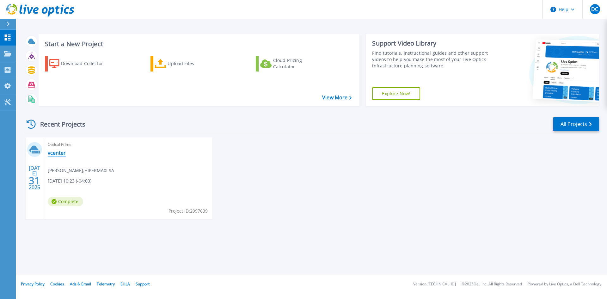
click at [59, 155] on link "vcenter" at bounding box center [57, 152] width 18 height 6
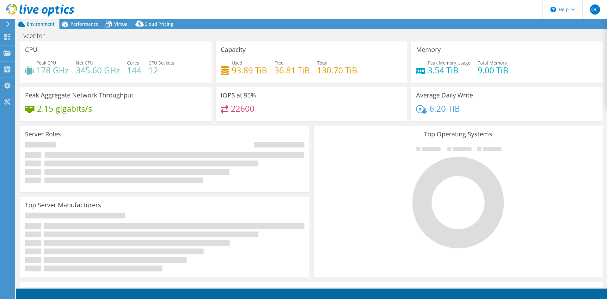
select select "USD"
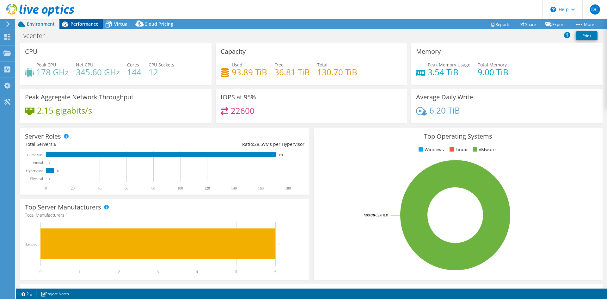
click at [83, 24] on span "Performance" at bounding box center [84, 24] width 28 height 6
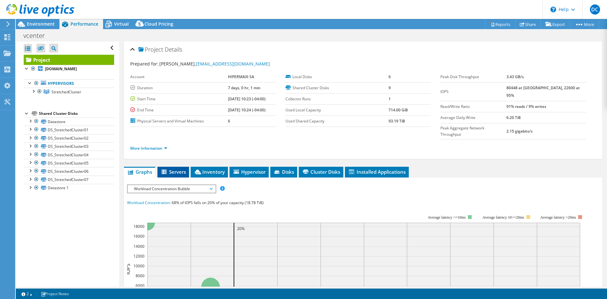
click at [173, 168] on span "Servers" at bounding box center [173, 171] width 25 height 6
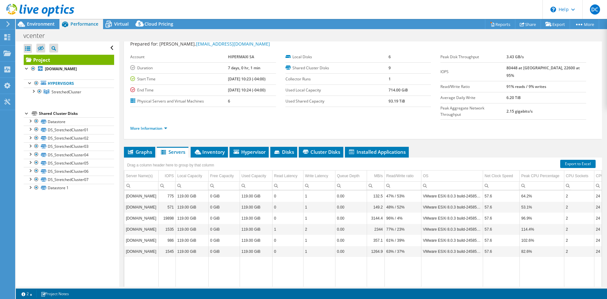
scroll to position [37, 0]
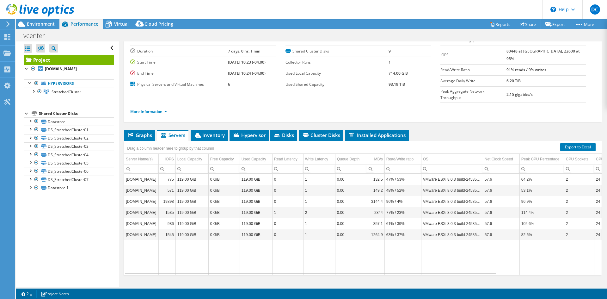
click at [140, 165] on input "Column Server Name(s), Filter cell" at bounding box center [141, 169] width 34 height 8
click at [141, 155] on div "Server Name(s)" at bounding box center [139, 159] width 27 height 8
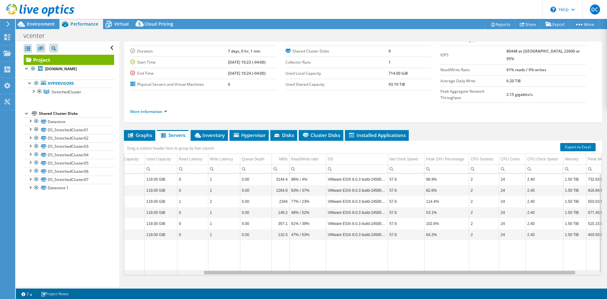
scroll to position [0, 105]
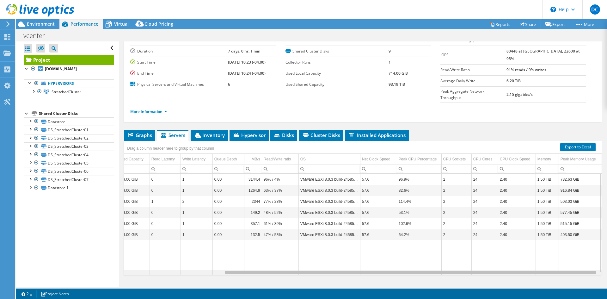
drag, startPoint x: 477, startPoint y: 260, endPoint x: 584, endPoint y: 258, distance: 106.5
click at [584, 258] on body "DC End User Didier Choque dchoque@hipermaxi.com HIPERMAXI SA My Profile Log Out…" at bounding box center [303, 149] width 607 height 299
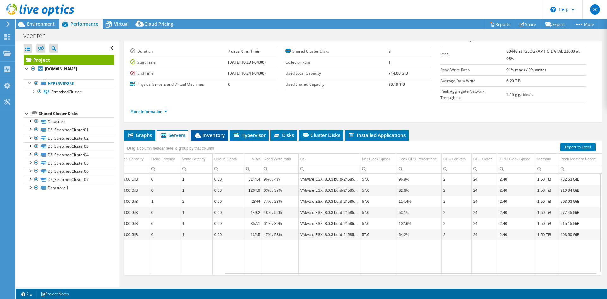
click at [224, 132] on span "Inventory" at bounding box center [209, 135] width 31 height 6
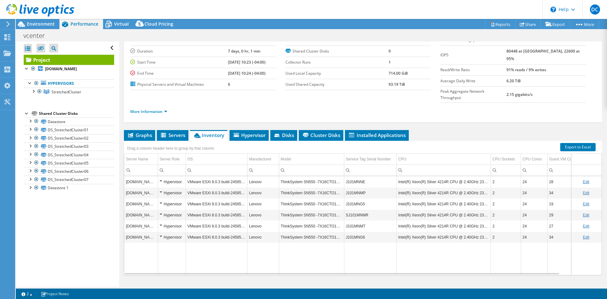
click at [246, 116] on div "Project Details Prepared for: Didier Choque, dchoque@hipermaxi.com Account HIPE…" at bounding box center [362, 152] width 487 height 294
click at [246, 132] on span "Hypervisor" at bounding box center [249, 135] width 33 height 6
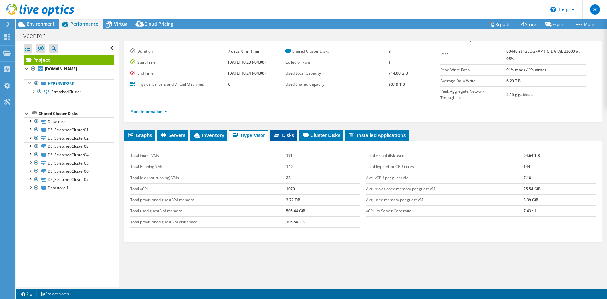
click at [286, 132] on span "Disks" at bounding box center [283, 135] width 21 height 6
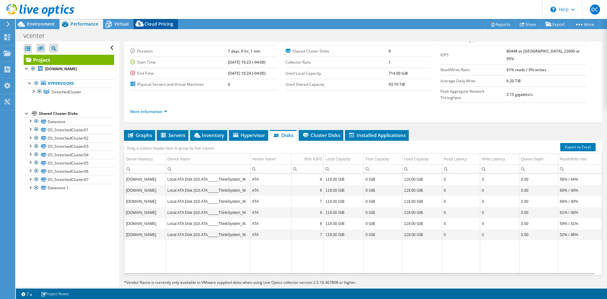
click at [147, 24] on span "Cloud Pricing" at bounding box center [158, 24] width 29 height 6
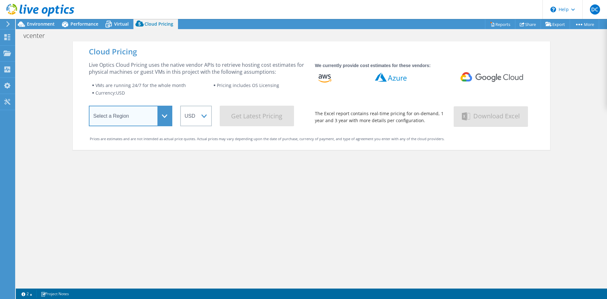
click at [166, 114] on select "Select a Region Asia Pacific (Hong Kong) Asia Pacific (Mumbai) Asia Pacific (Se…" at bounding box center [130, 116] width 83 height 21
select select "USEast"
click at [89, 107] on select "Select a Region Asia Pacific (Hong Kong) Asia Pacific (Mumbai) Asia Pacific (Se…" at bounding box center [130, 116] width 83 height 21
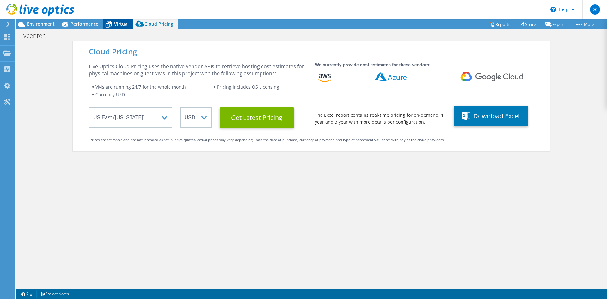
click at [121, 25] on span "Virtual" at bounding box center [121, 24] width 15 height 6
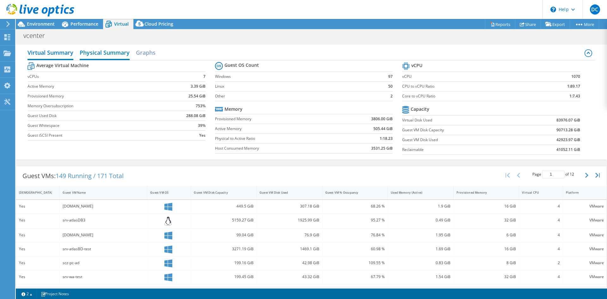
click at [104, 52] on h2 "Physical Summary" at bounding box center [105, 53] width 50 height 14
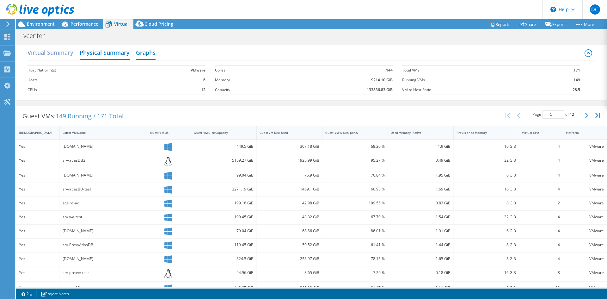
click at [144, 53] on h2 "Graphs" at bounding box center [146, 53] width 20 height 14
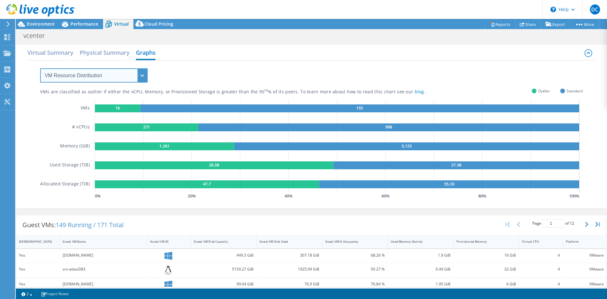
click at [138, 76] on select "VM Resource Distribution Provisioning Contrast Over Provisioning" at bounding box center [93, 75] width 107 height 14
click at [208, 80] on div "VMs are classified as outlier if either the vCPU, Memory, or Provisioned Storag…" at bounding box center [311, 130] width 542 height 140
click at [141, 74] on select "VM Resource Distribution Provisioning Contrast Over Provisioning" at bounding box center [93, 75] width 107 height 14
click at [40, 68] on select "VM Resource Distribution Provisioning Contrast Over Provisioning" at bounding box center [93, 75] width 107 height 14
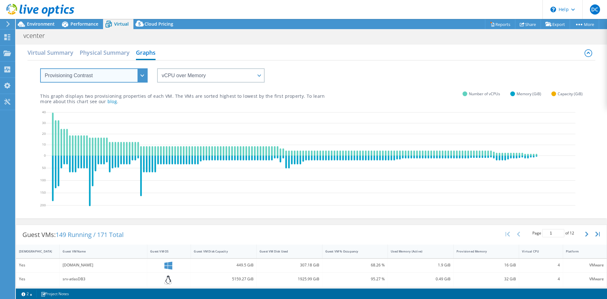
click at [143, 78] on select "VM Resource Distribution Provisioning Contrast Over Provisioning" at bounding box center [93, 75] width 107 height 14
select select "Over Provisioning"
click at [40, 68] on select "VM Resource Distribution Provisioning Contrast Over Provisioning" at bounding box center [93, 75] width 107 height 14
